Goal: Task Accomplishment & Management: Use online tool/utility

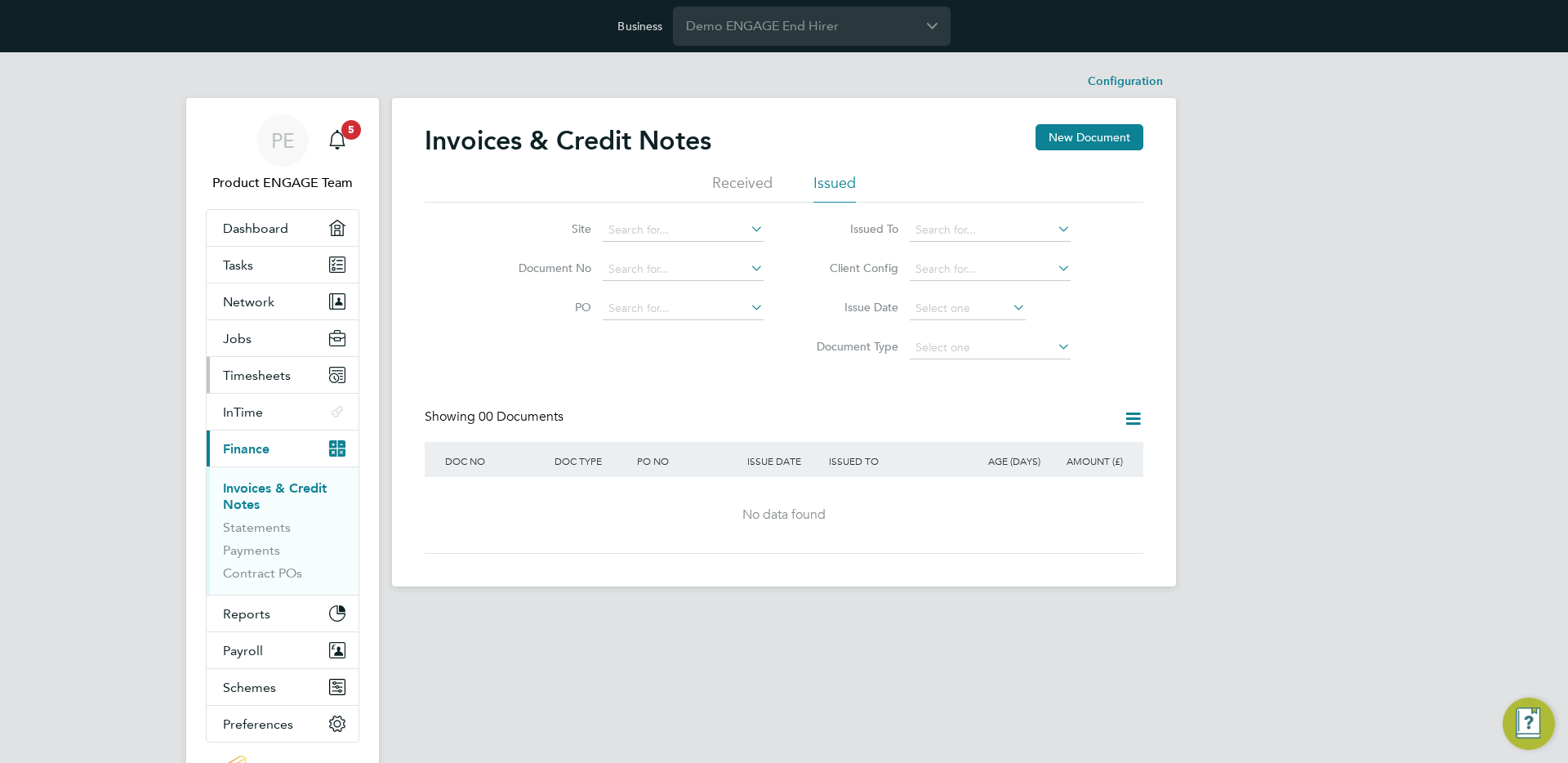
click at [251, 376] on span "Timesheets" at bounding box center [257, 375] width 68 height 15
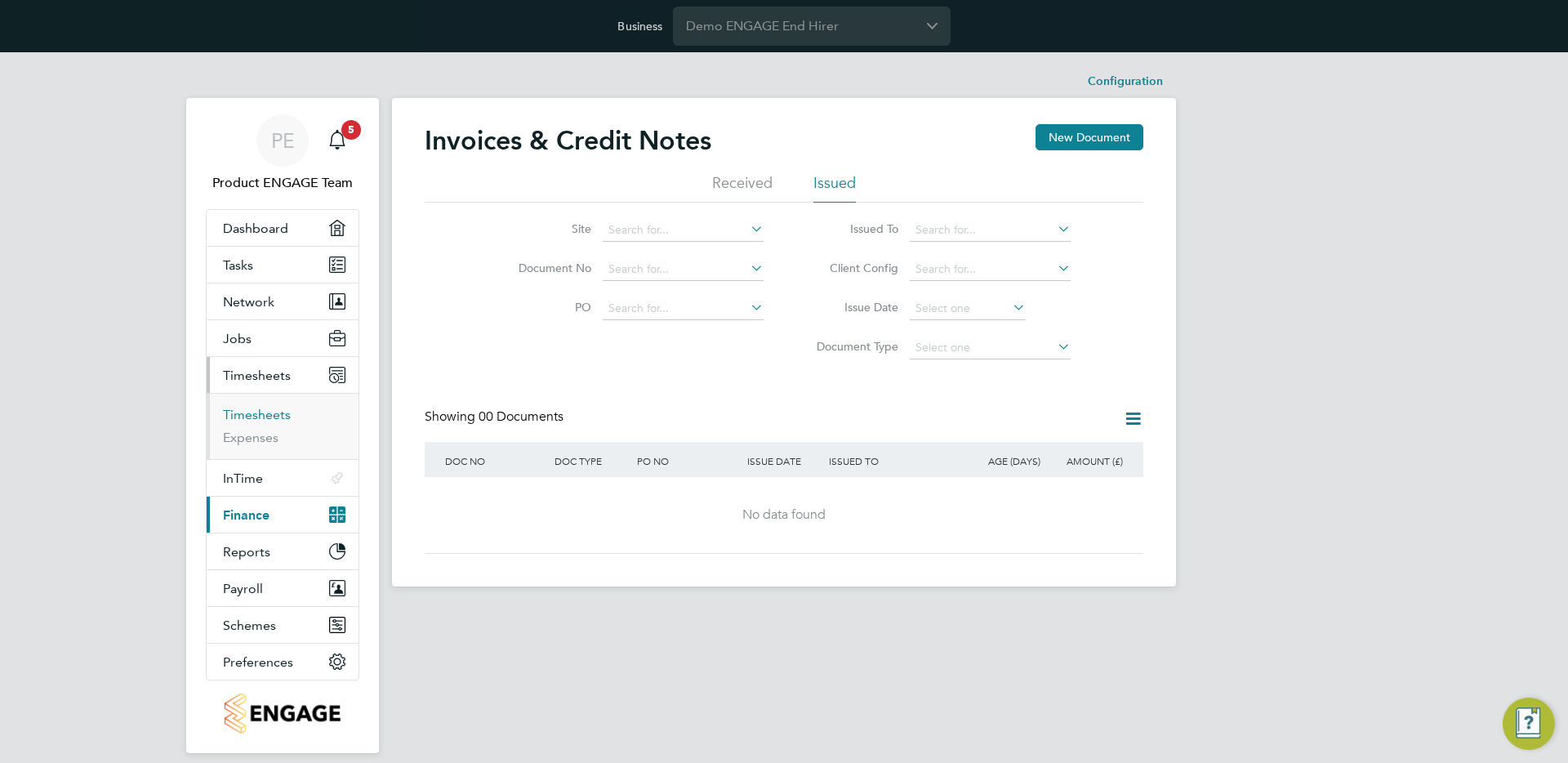
click at [247, 406] on link "Timesheets" at bounding box center [257, 414] width 68 height 15
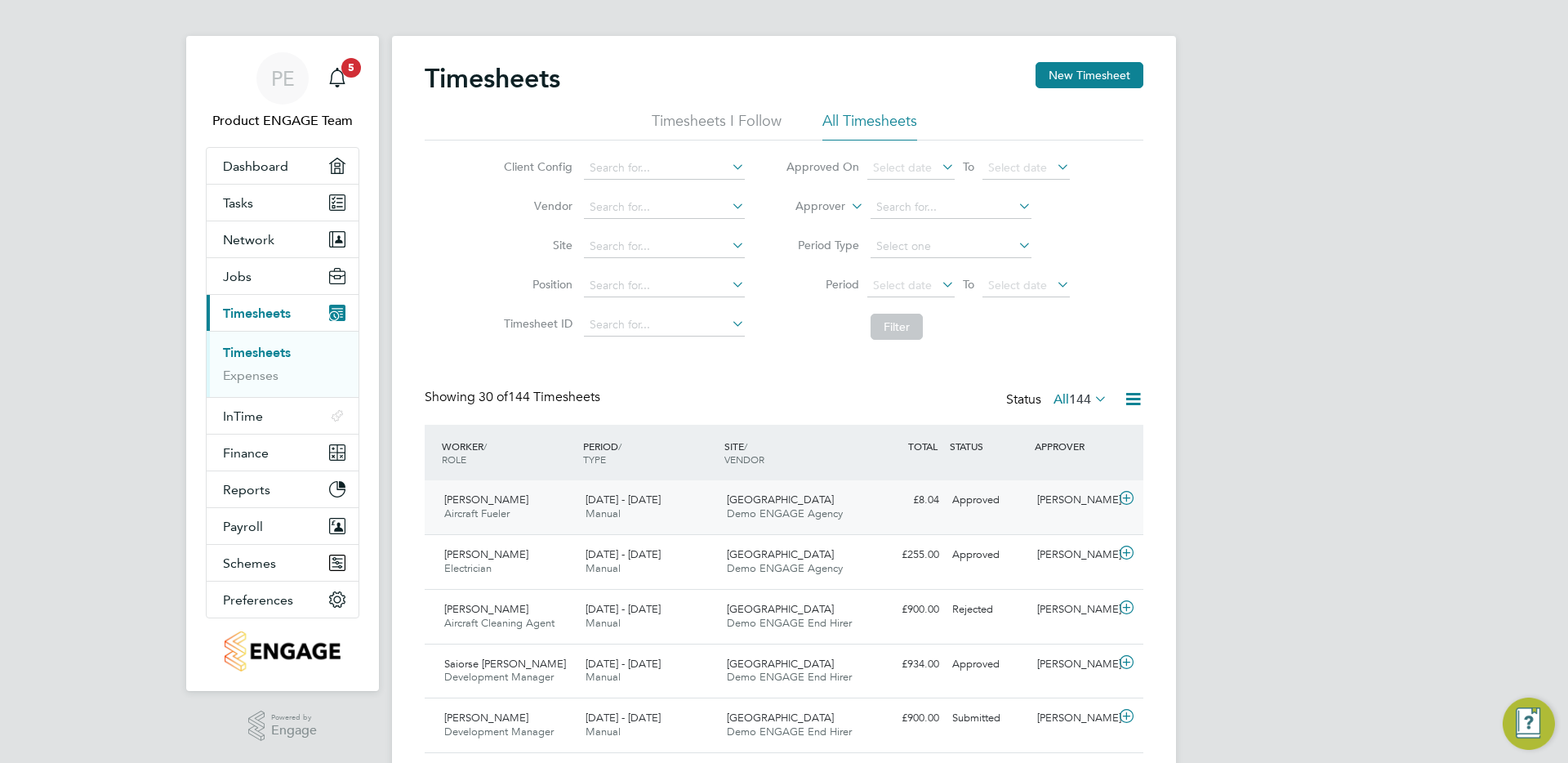
click at [745, 511] on span "Demo ENGAGE Agency" at bounding box center [784, 513] width 116 height 13
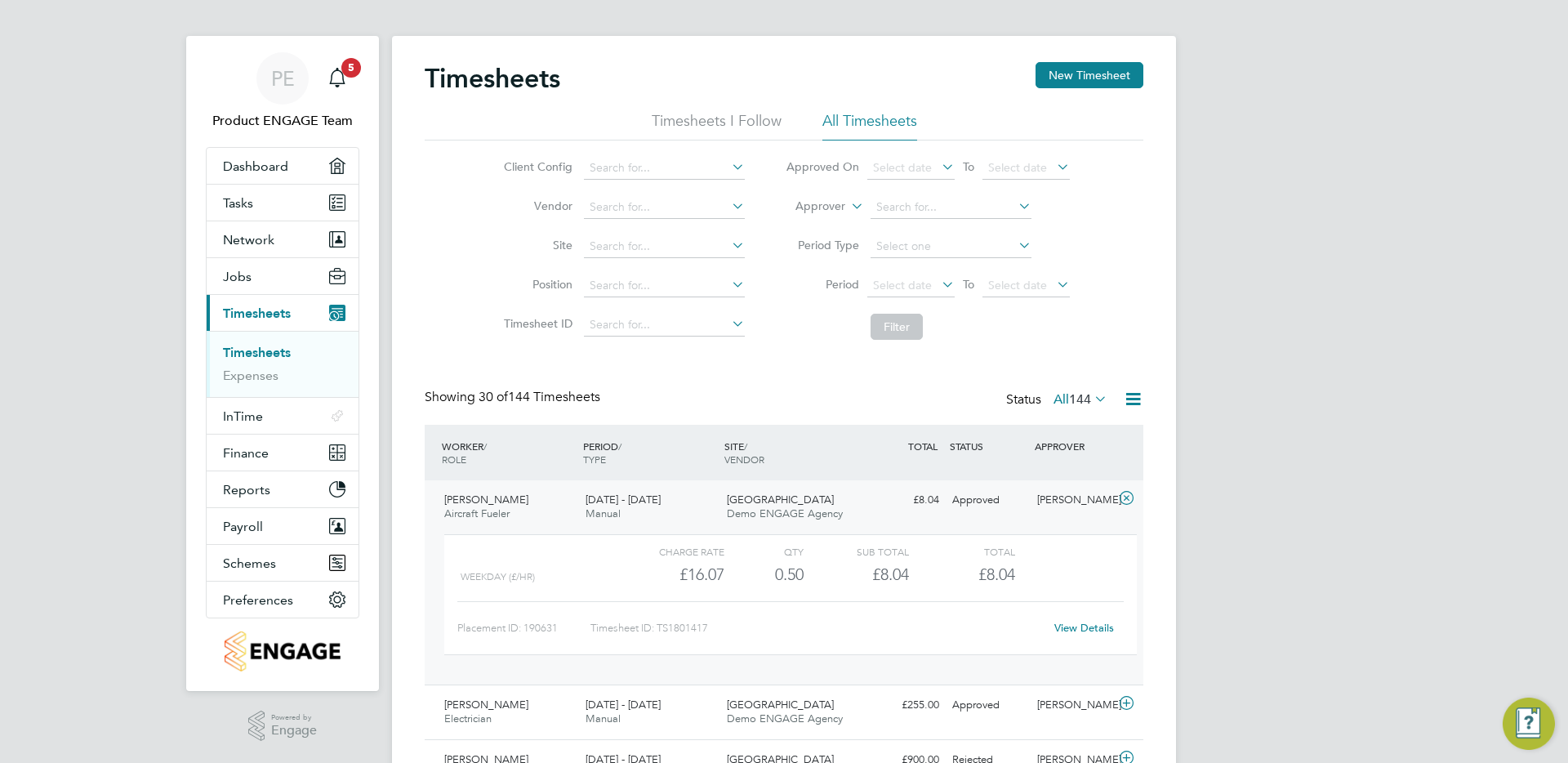
click at [1107, 632] on link "View Details" at bounding box center [1084, 628] width 59 height 13
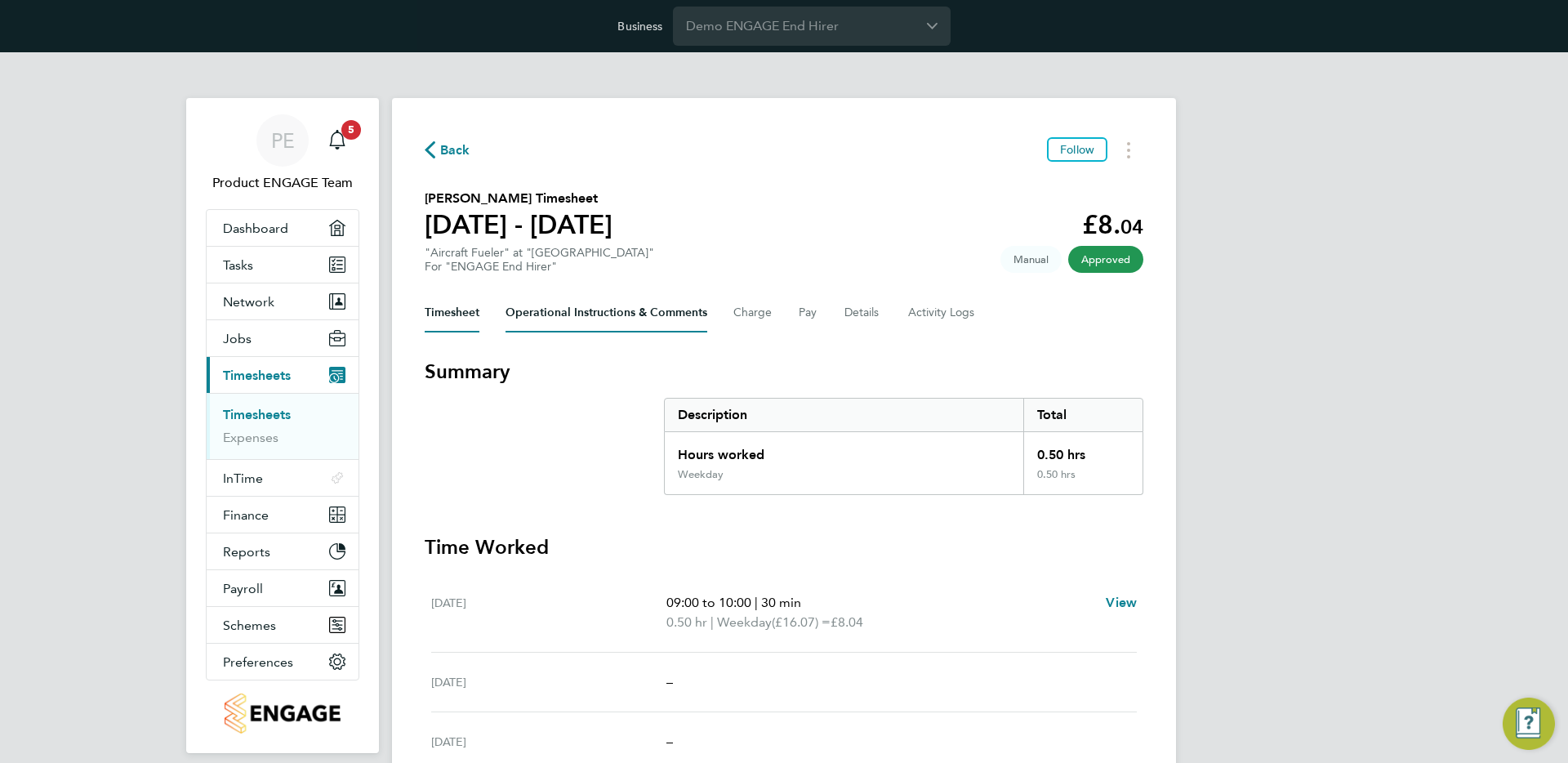
click at [671, 308] on Comments-tab "Operational Instructions & Comments" at bounding box center [607, 312] width 201 height 39
